Goal: Navigation & Orientation: Find specific page/section

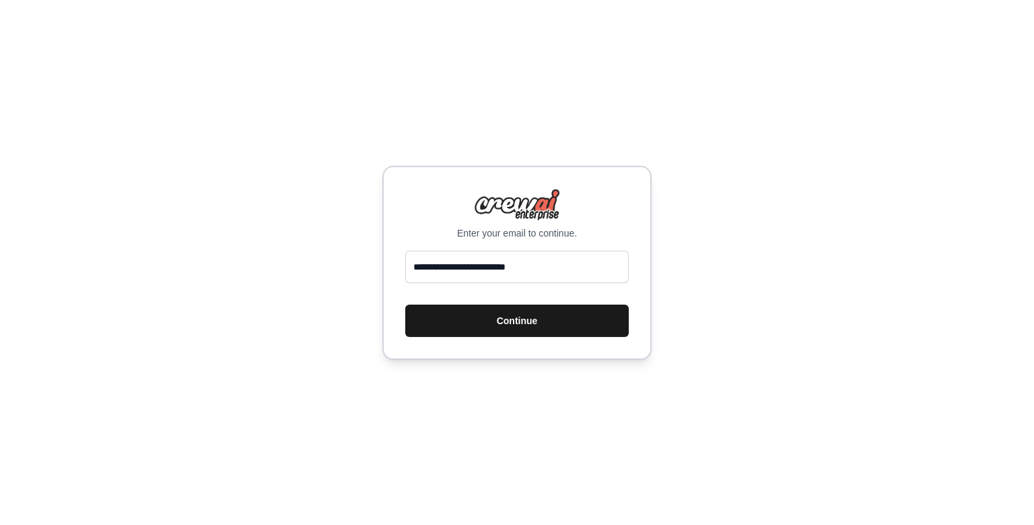
type input "**********"
click at [500, 325] on button "Continue" at bounding box center [517, 320] width 224 height 32
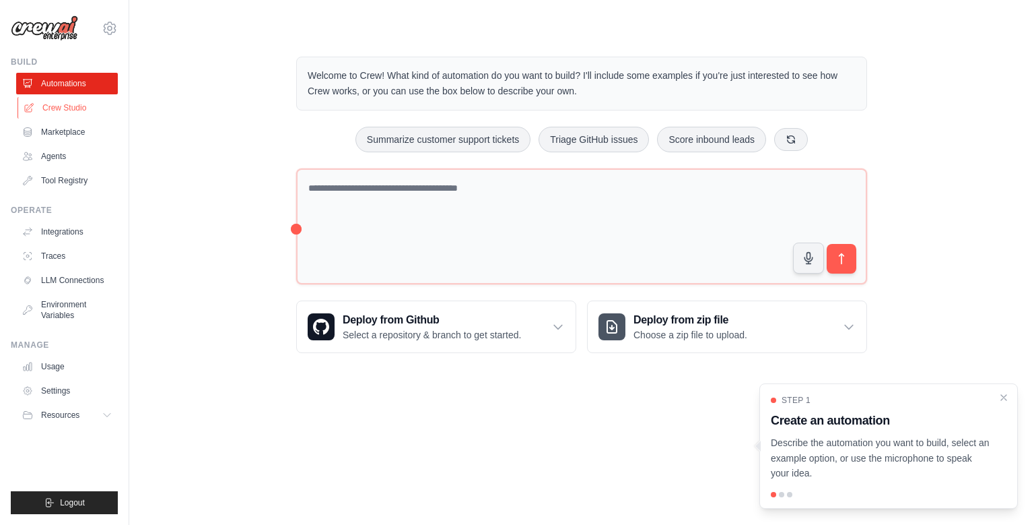
click at [77, 106] on link "Crew Studio" at bounding box center [69, 108] width 102 height 22
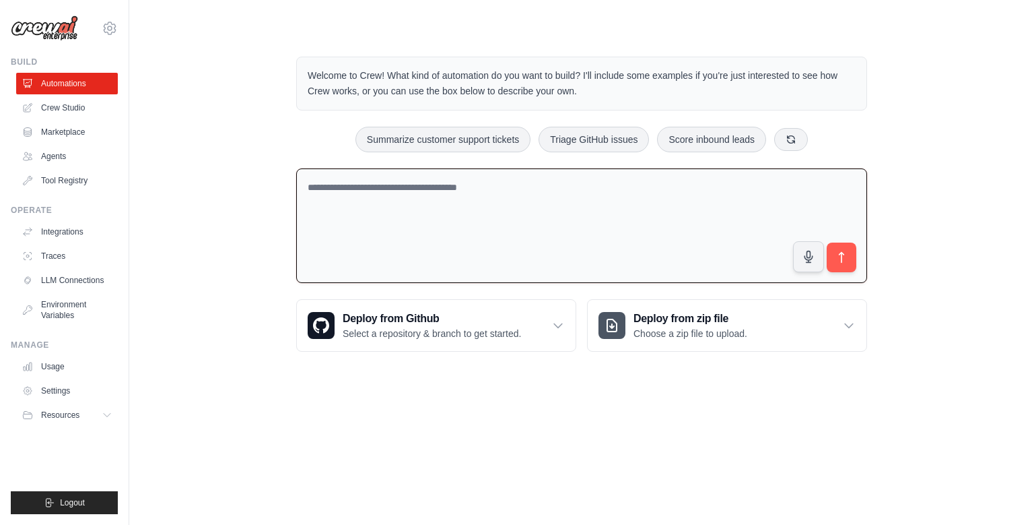
click at [400, 198] on textarea at bounding box center [581, 225] width 571 height 115
click at [64, 368] on link "Usage" at bounding box center [69, 367] width 102 height 22
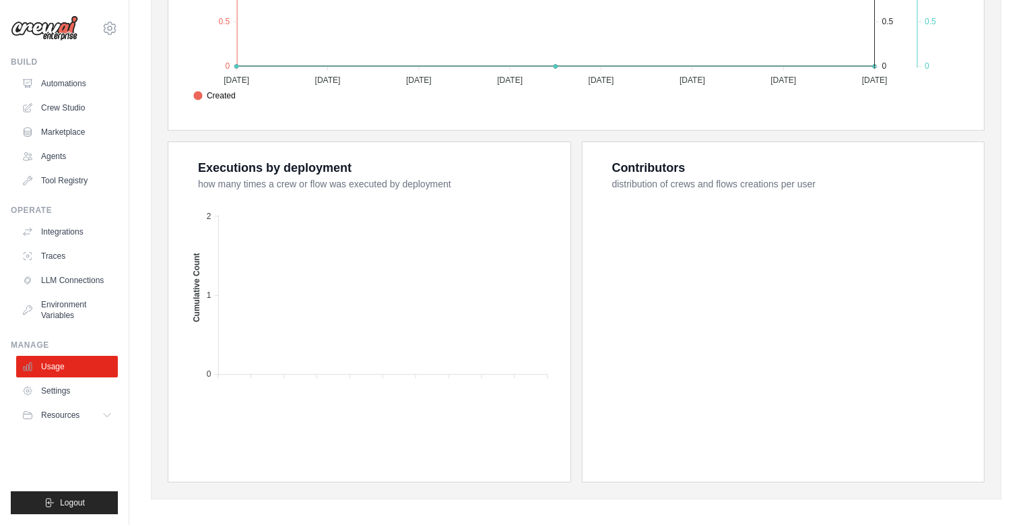
scroll to position [450, 0]
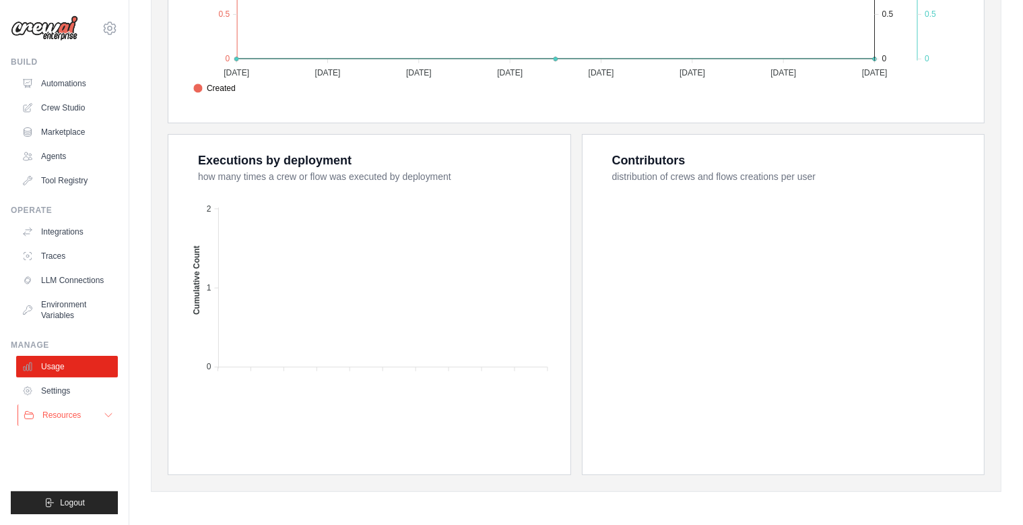
click at [74, 421] on button "Resources" at bounding box center [69, 415] width 102 height 22
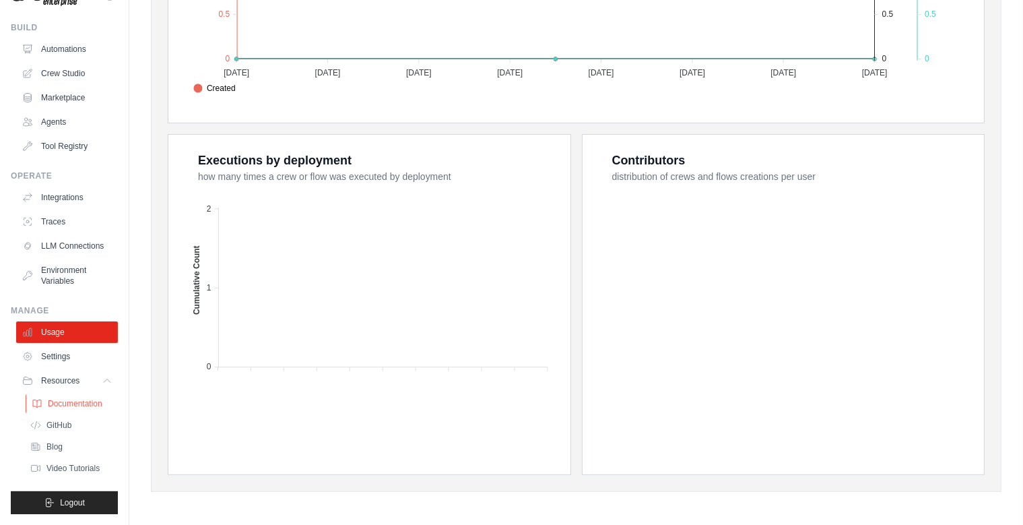
click at [60, 398] on span "Documentation" at bounding box center [75, 403] width 55 height 11
